Goal: Task Accomplishment & Management: Manage account settings

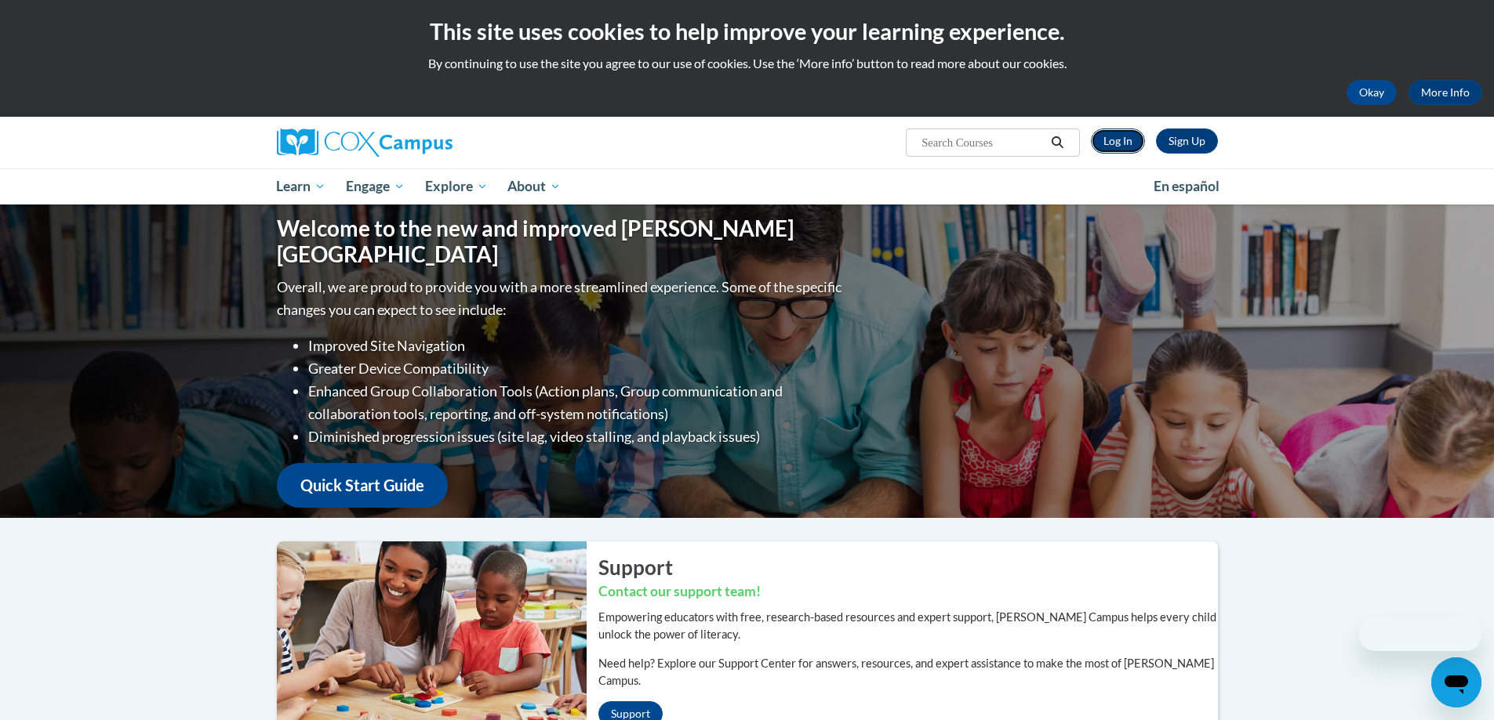
click at [1109, 138] on link "Log In" at bounding box center [1118, 141] width 54 height 25
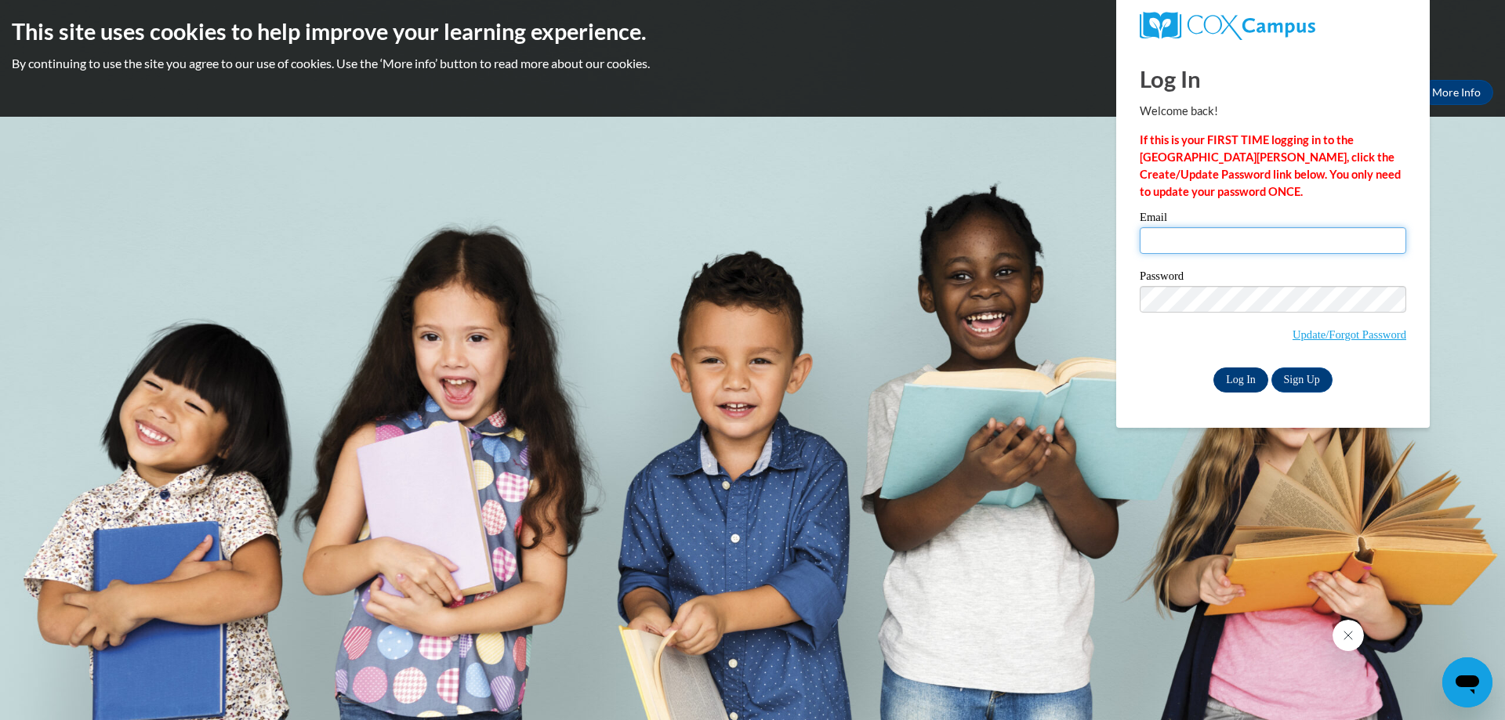
type input "mariacarolinaom@icloud.com"
click at [1249, 387] on input "Log In" at bounding box center [1241, 380] width 55 height 25
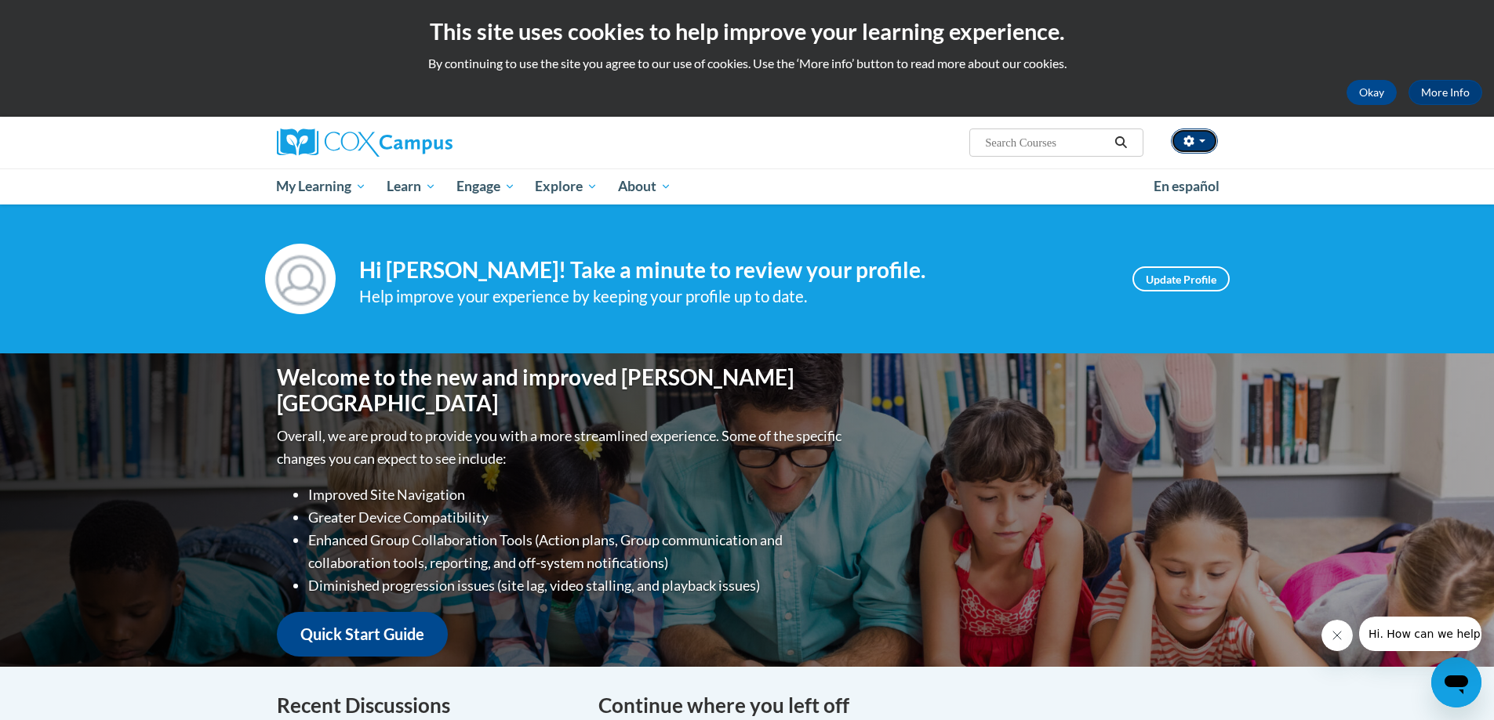
click at [1196, 151] on button "button" at bounding box center [1194, 141] width 47 height 25
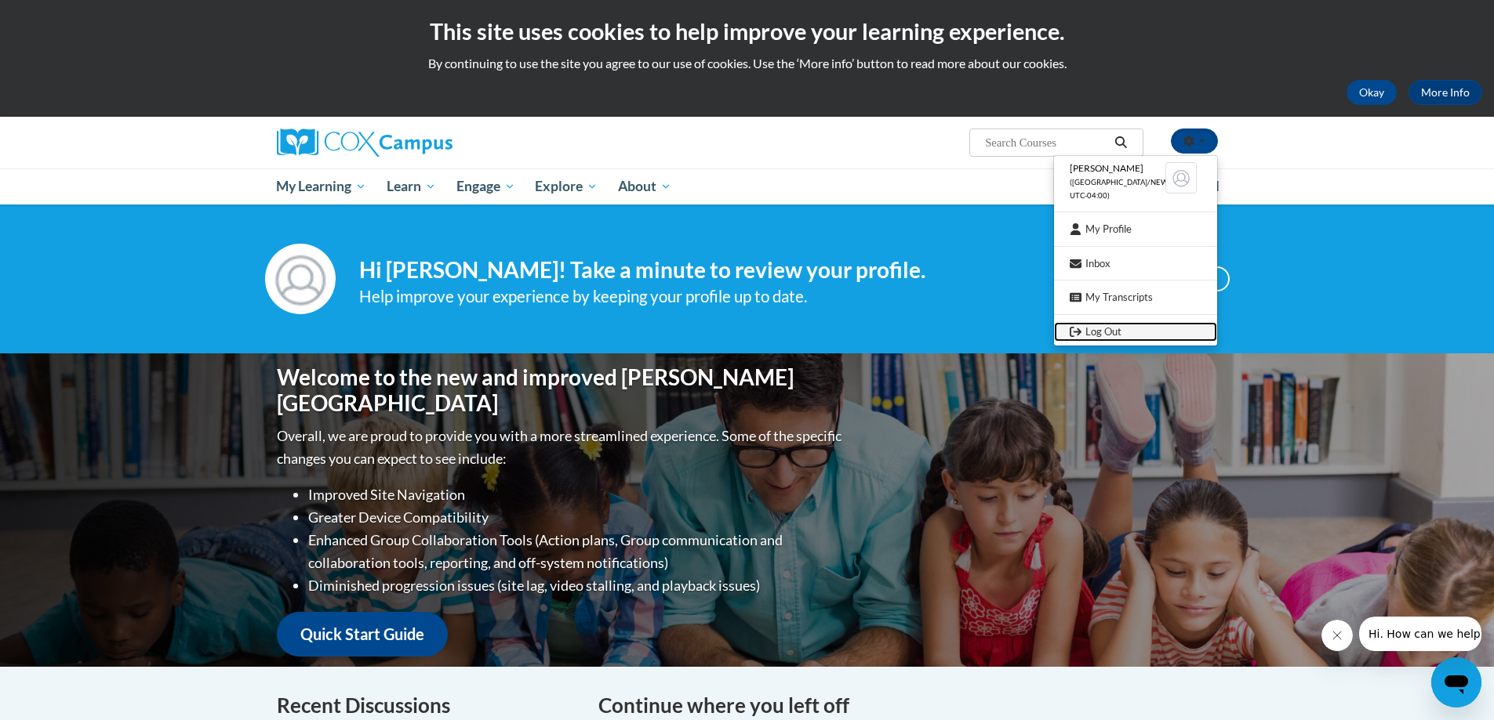
click at [1120, 326] on link "Log Out" at bounding box center [1135, 332] width 163 height 20
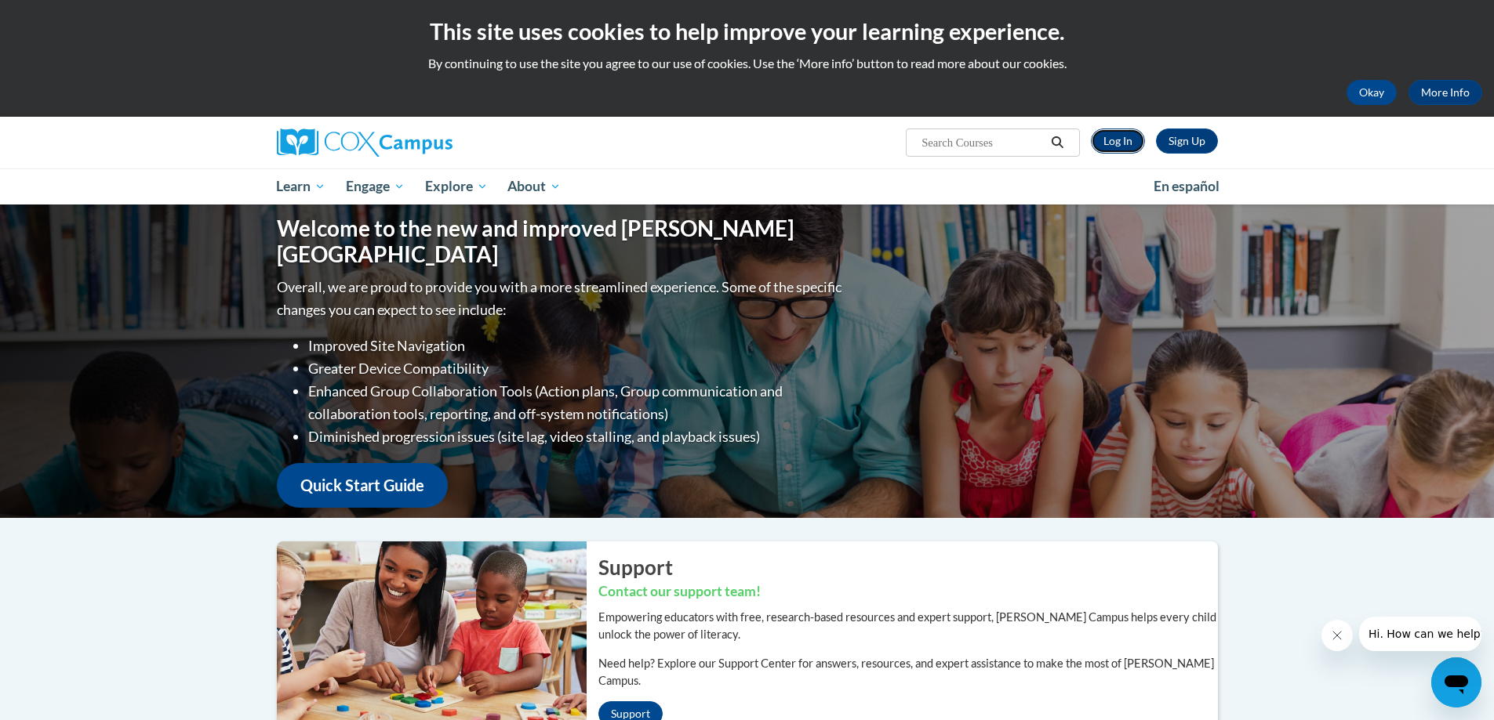
click at [1109, 143] on link "Log In" at bounding box center [1118, 141] width 54 height 25
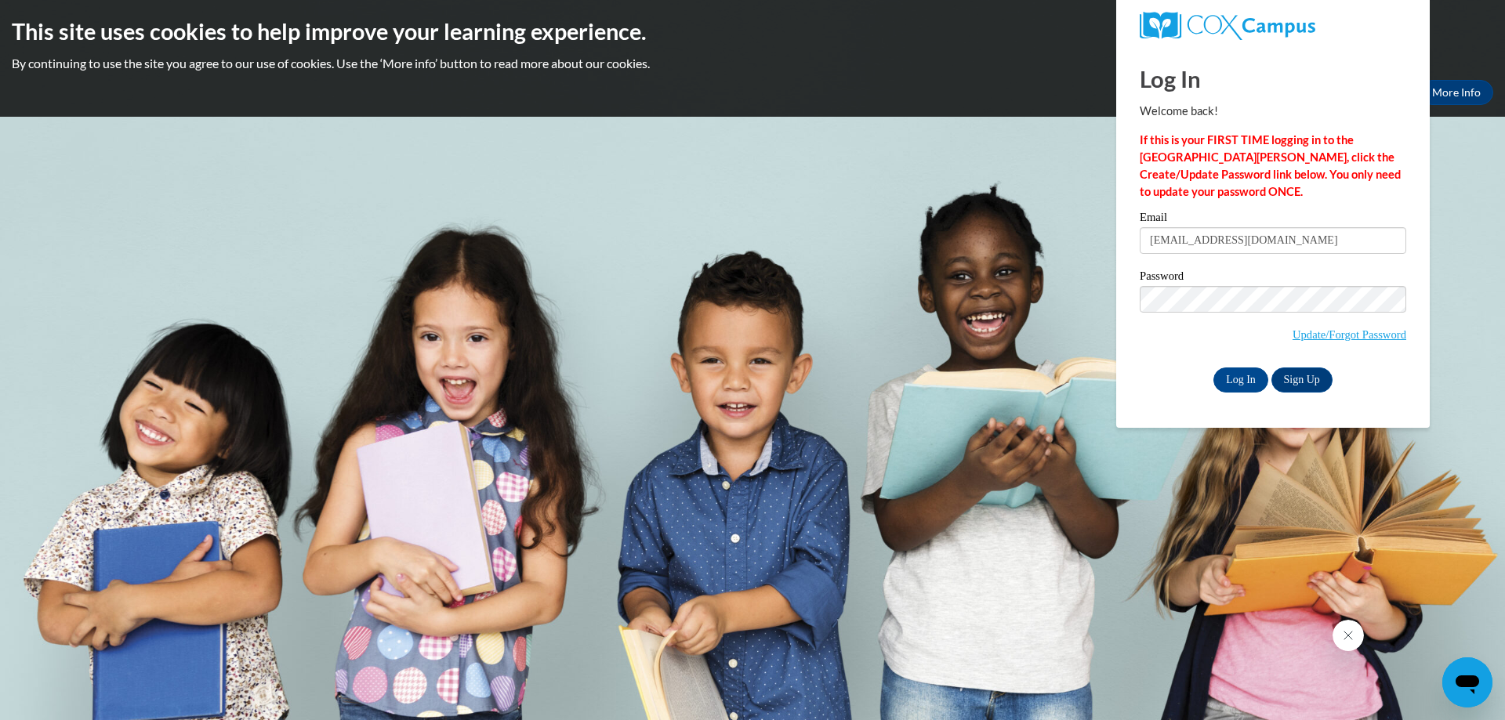
type input "Dianamorris91@gmail.com"
click at [1246, 387] on input "Log In" at bounding box center [1241, 380] width 55 height 25
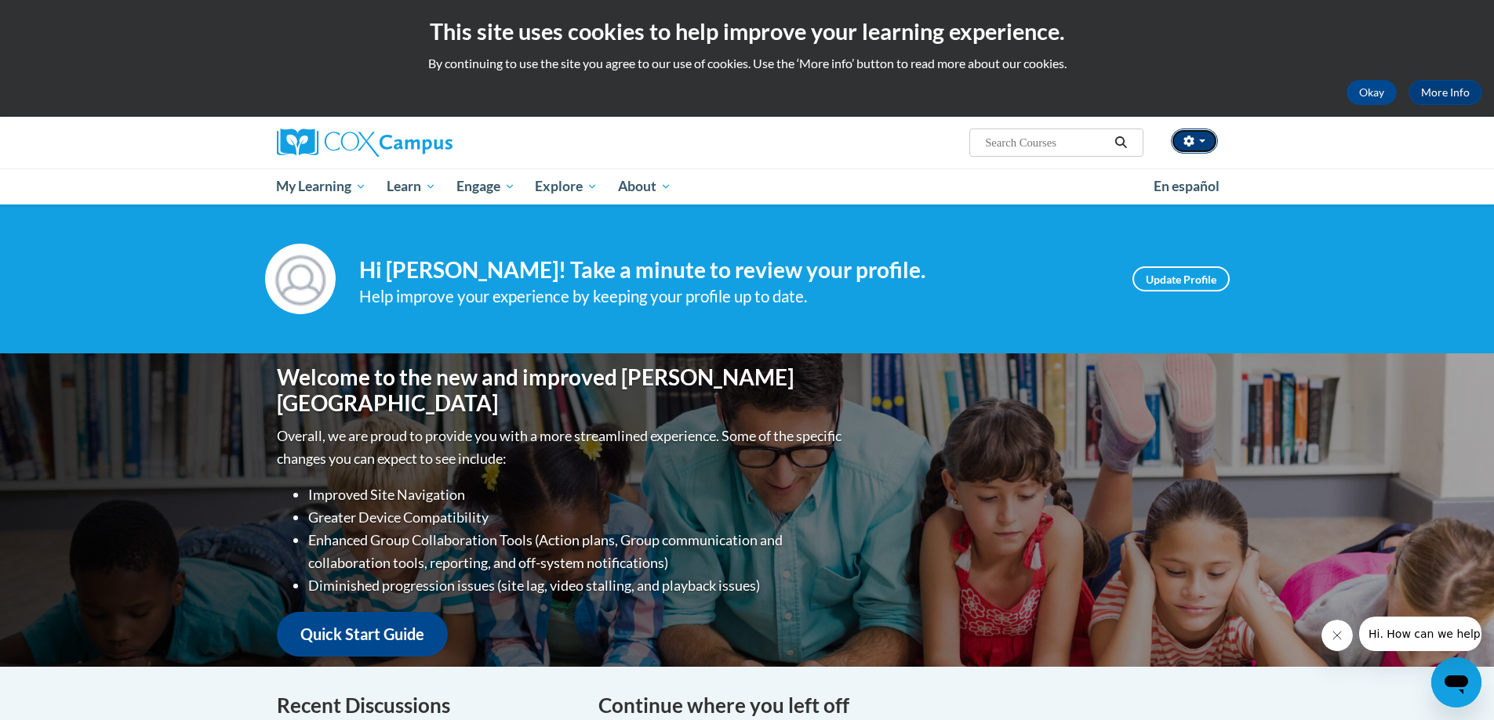
click at [1194, 135] on button "button" at bounding box center [1194, 141] width 47 height 25
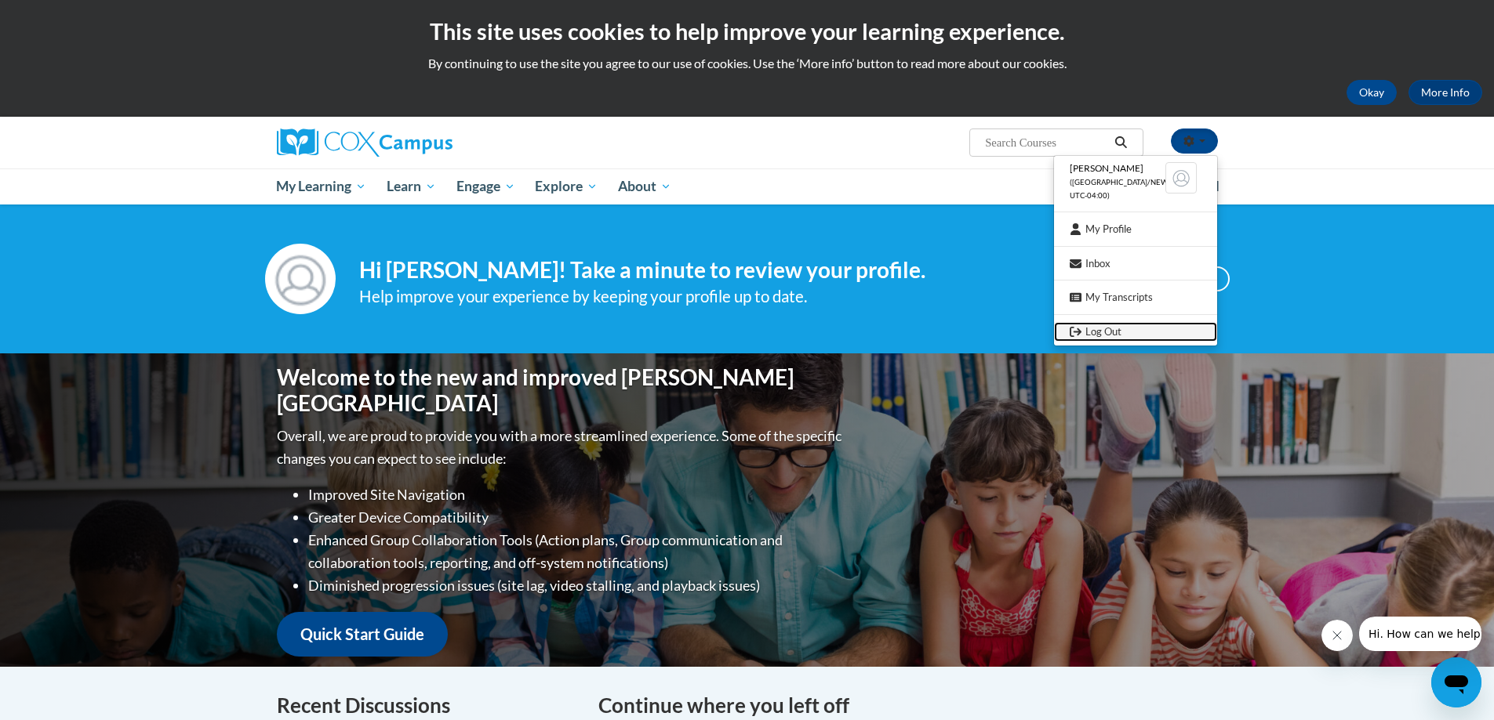
click at [1102, 326] on link "Log Out" at bounding box center [1135, 332] width 163 height 20
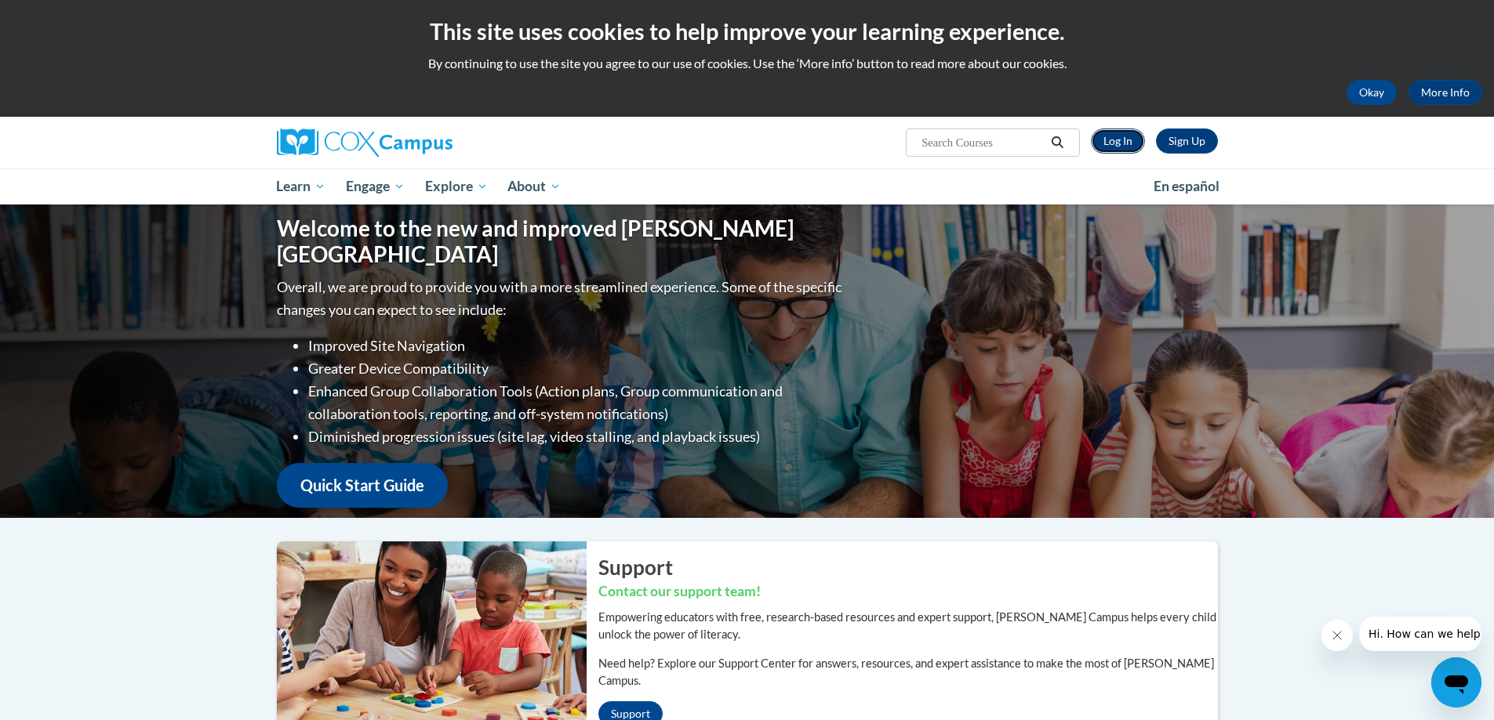
click at [1108, 135] on link "Log In" at bounding box center [1118, 141] width 54 height 25
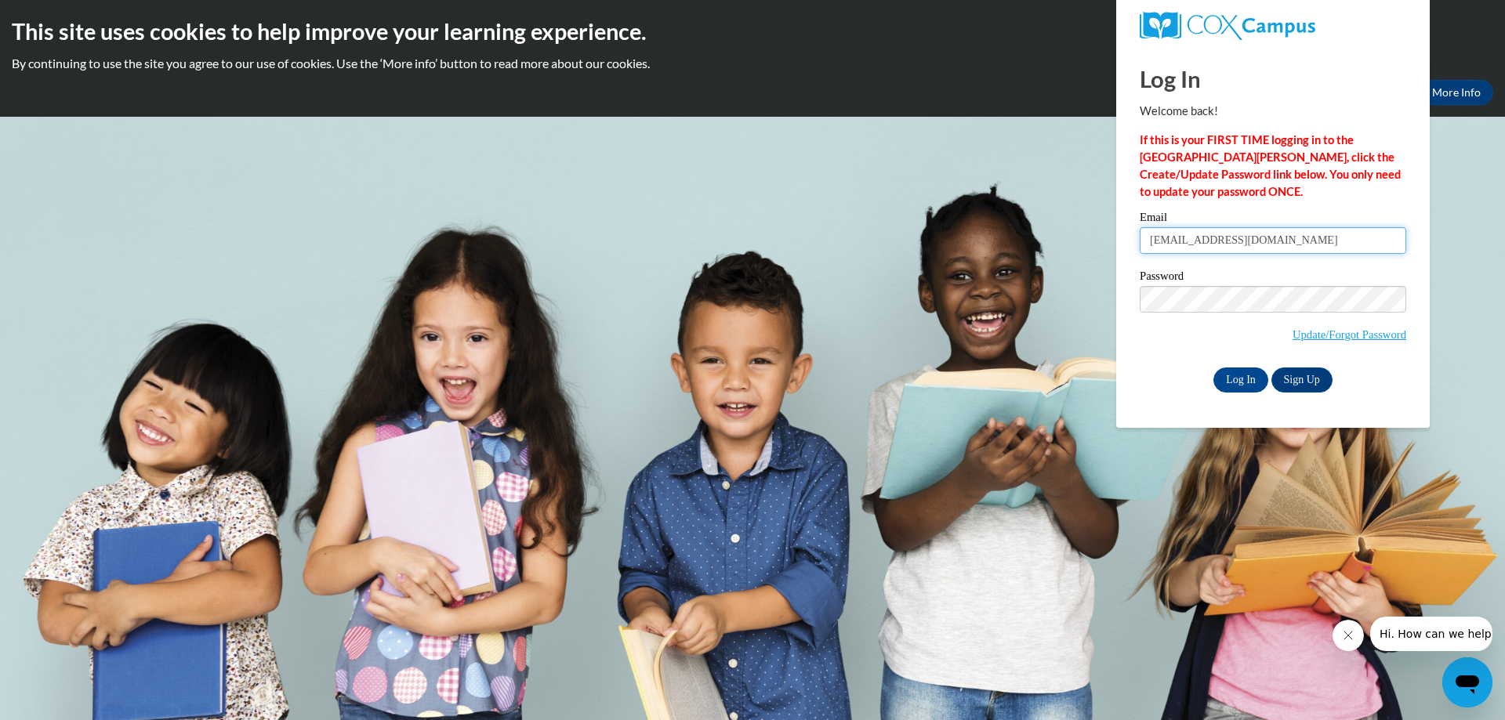
click at [1312, 240] on input "Dianamorris91@gmail.com" at bounding box center [1273, 240] width 267 height 27
type input "haileyhubartt333@gmail.com"
click at [1243, 385] on input "Log In" at bounding box center [1241, 380] width 55 height 25
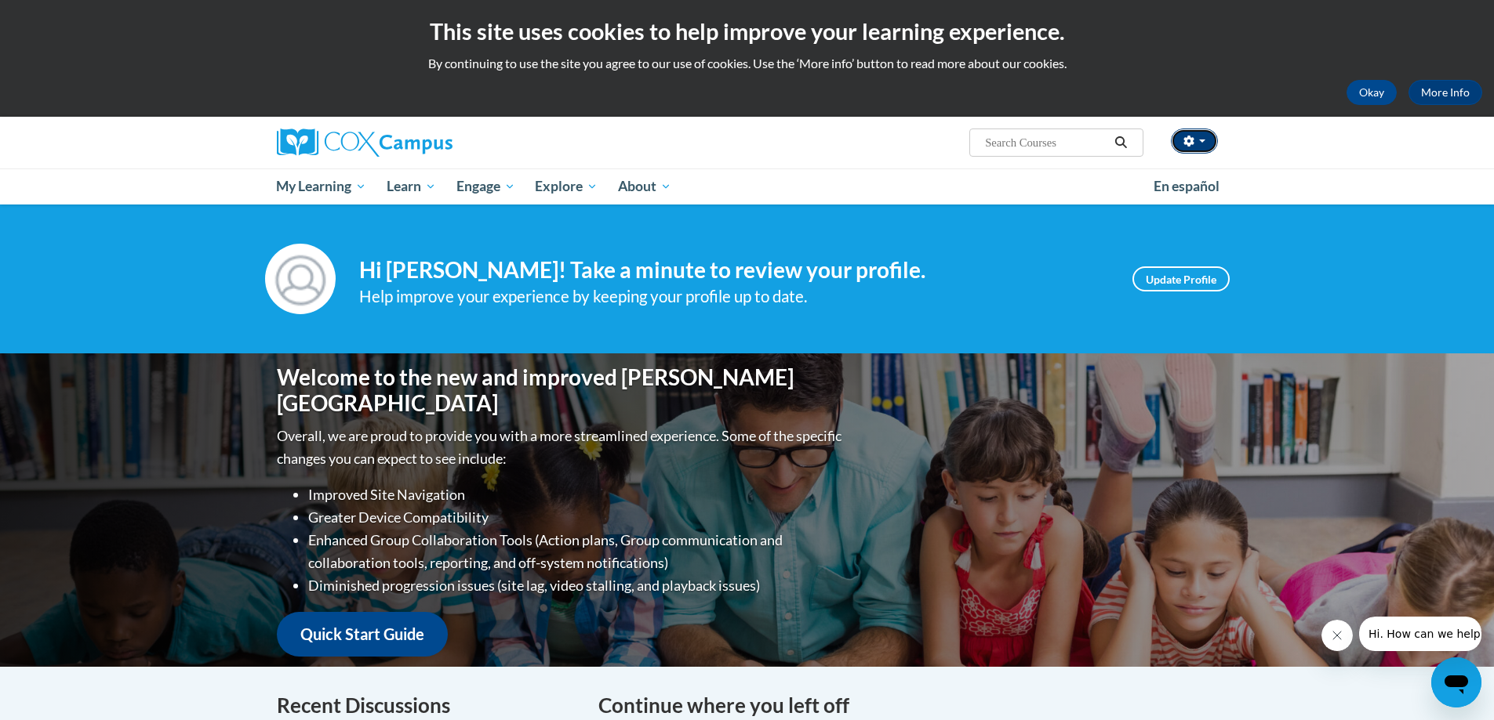
click at [1209, 132] on button "button" at bounding box center [1194, 141] width 47 height 25
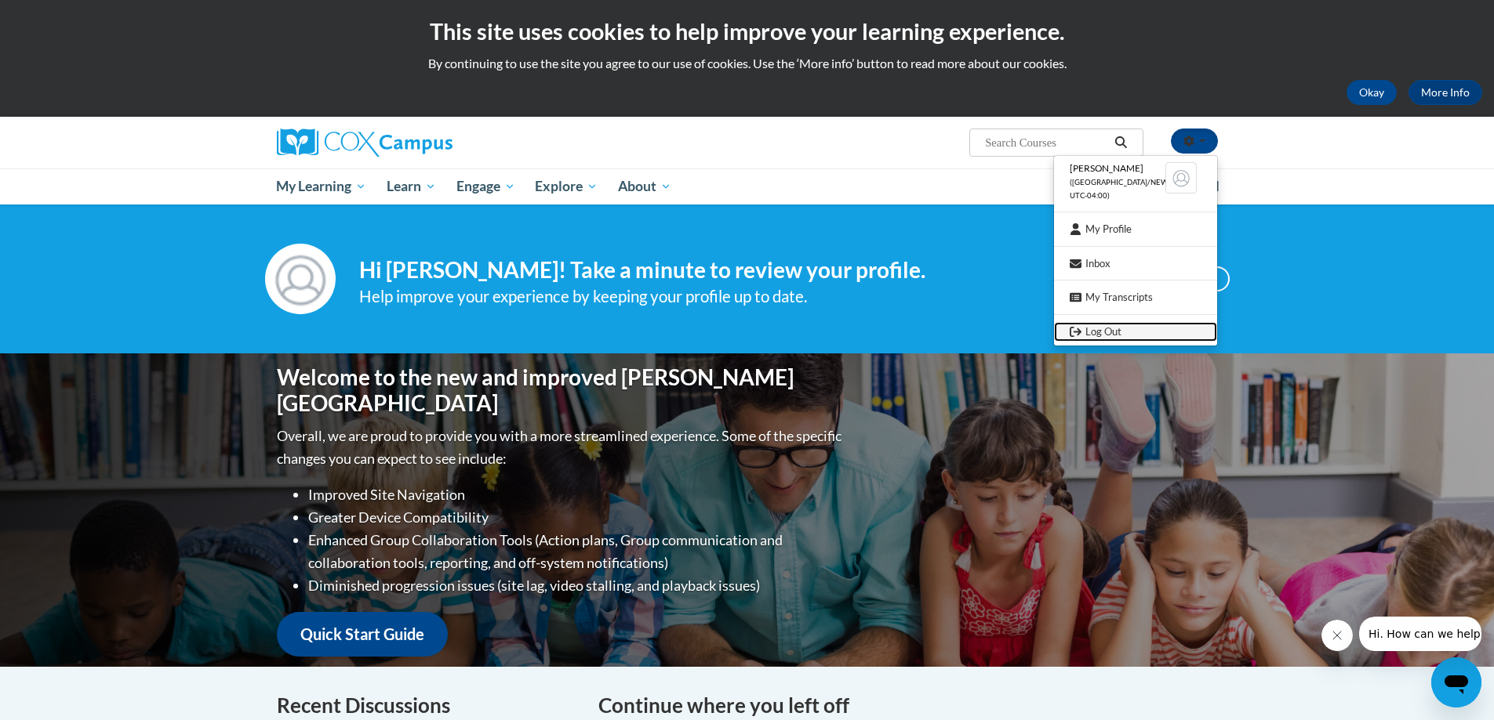
click at [1122, 324] on link "Log Out" at bounding box center [1135, 332] width 163 height 20
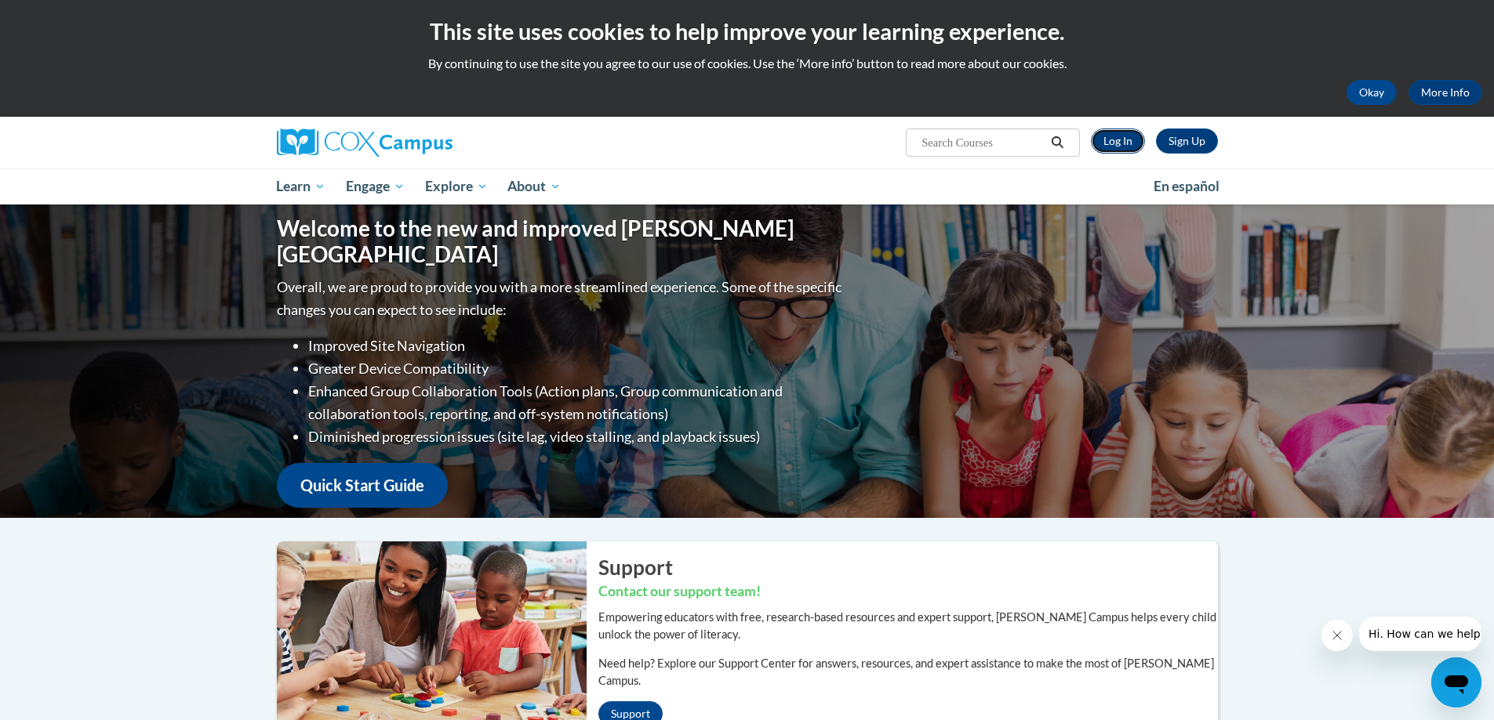
click at [1116, 133] on link "Log In" at bounding box center [1118, 141] width 54 height 25
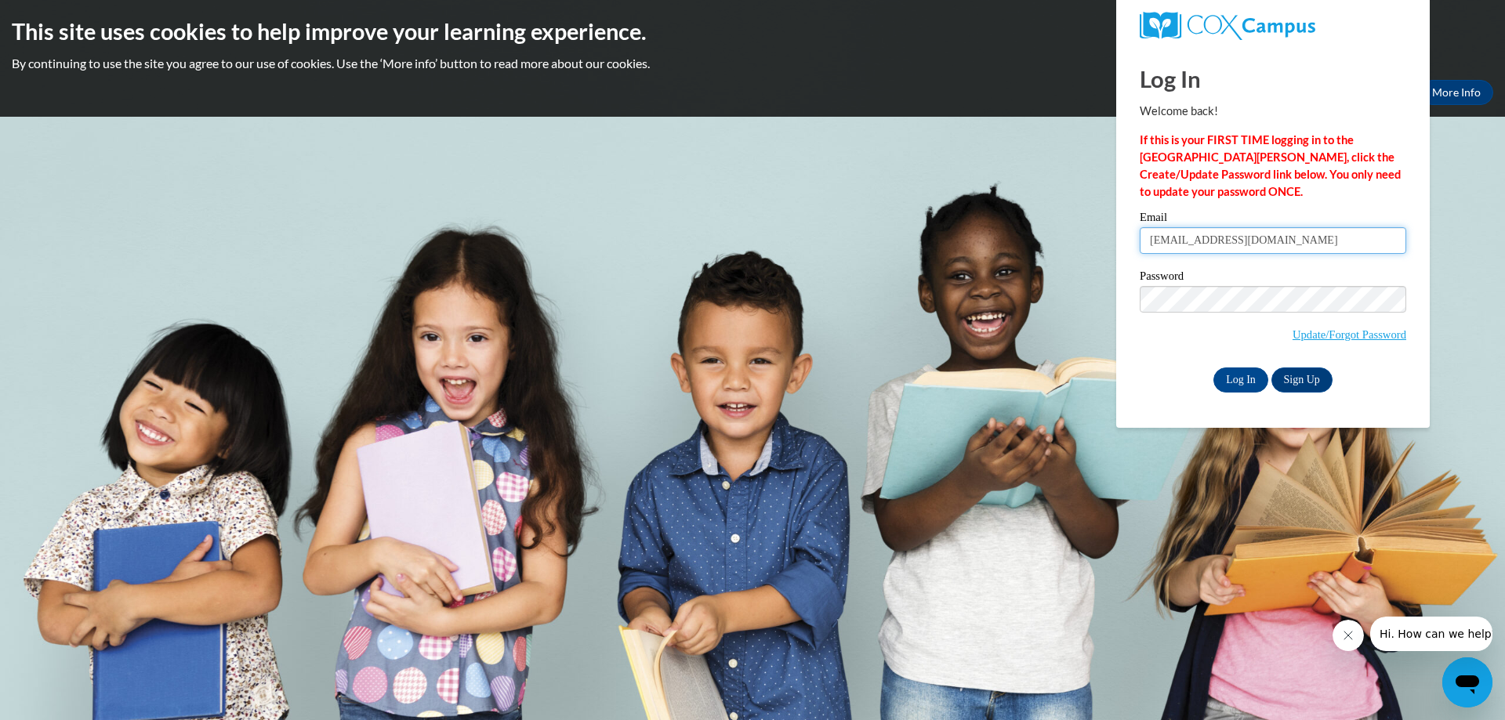
click at [1294, 236] on input "[EMAIL_ADDRESS][DOMAIN_NAME]" at bounding box center [1273, 240] width 267 height 27
click at [1488, 223] on body "This site uses cookies to help improve your learning experience. By continuing …" at bounding box center [752, 360] width 1505 height 720
click at [1317, 244] on input "[EMAIL_ADDRESS][DOMAIN_NAME]" at bounding box center [1273, 240] width 267 height 27
type input "[EMAIL_ADDRESS][DOMAIN_NAME]"
click at [1253, 376] on input "Log In" at bounding box center [1241, 380] width 55 height 25
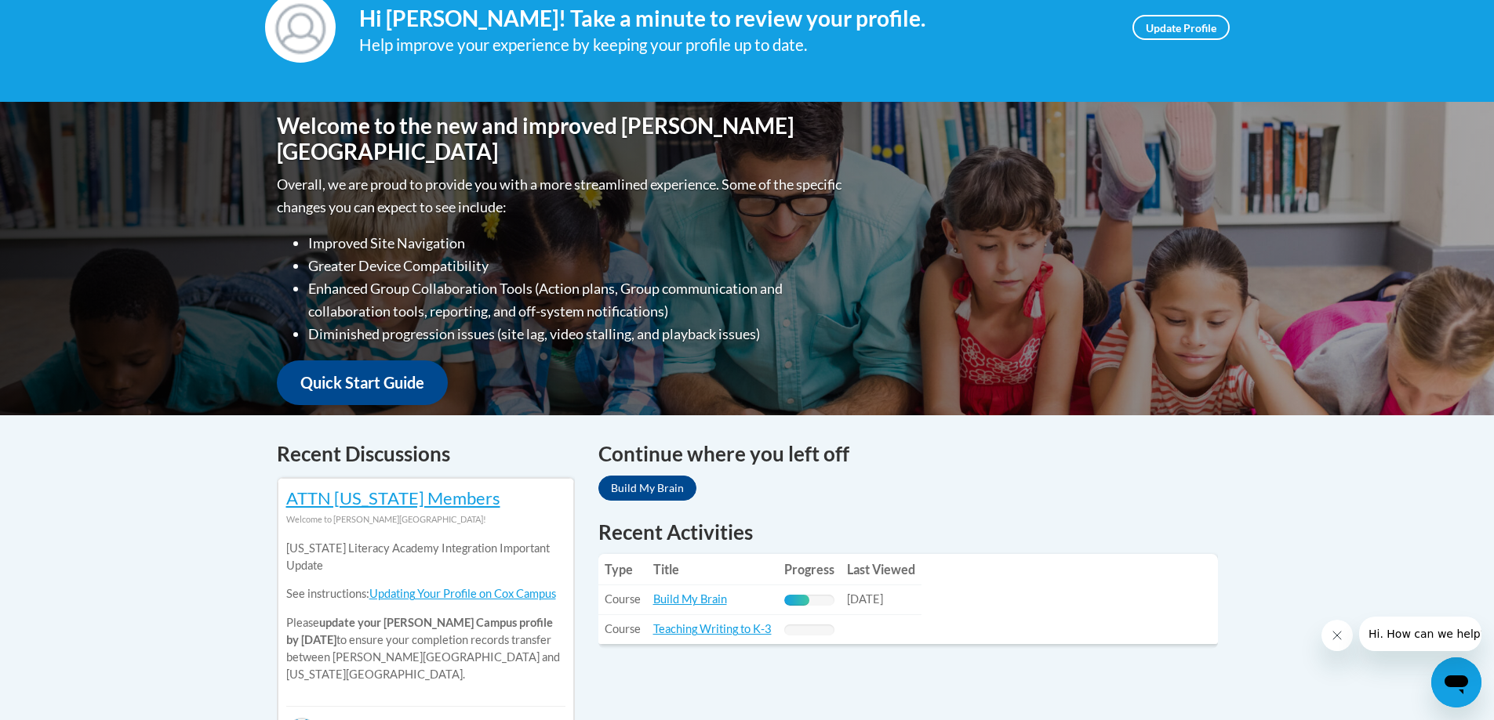
scroll to position [549, 0]
